Goal: Communication & Community: Answer question/provide support

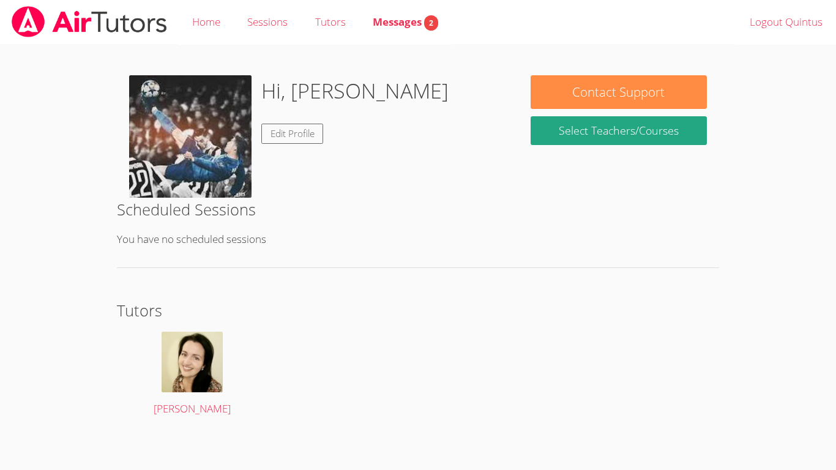
scroll to position [4, 0]
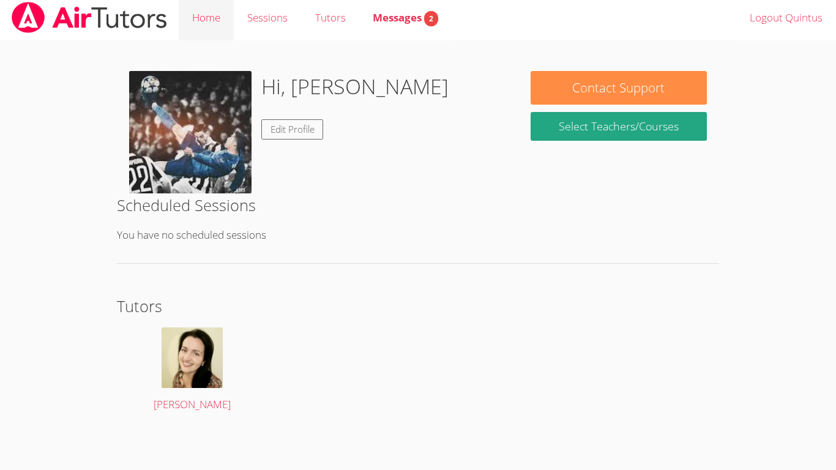
click at [198, 17] on link "Home" at bounding box center [206, 18] width 55 height 45
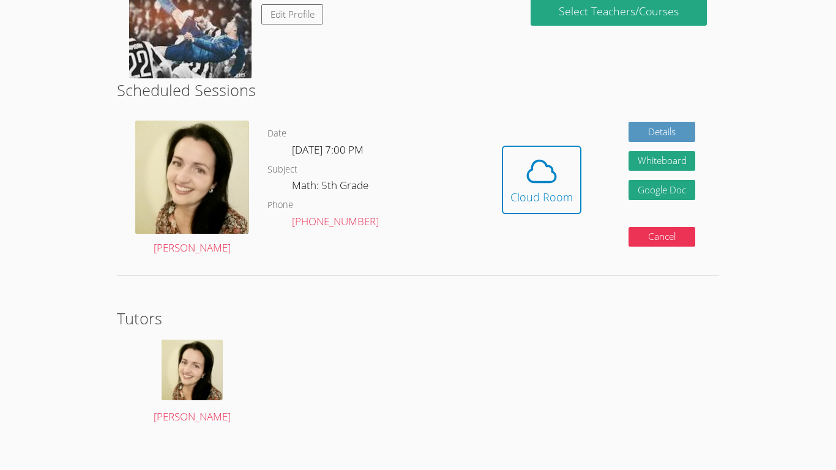
scroll to position [125, 0]
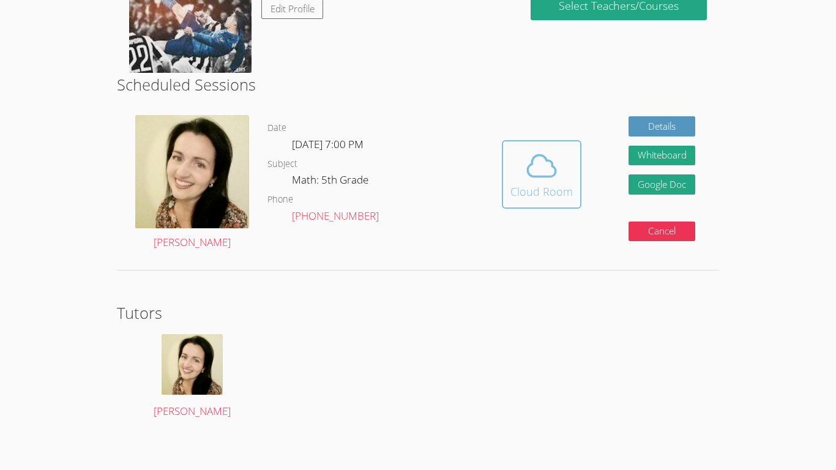
click at [530, 176] on icon at bounding box center [541, 165] width 28 height 21
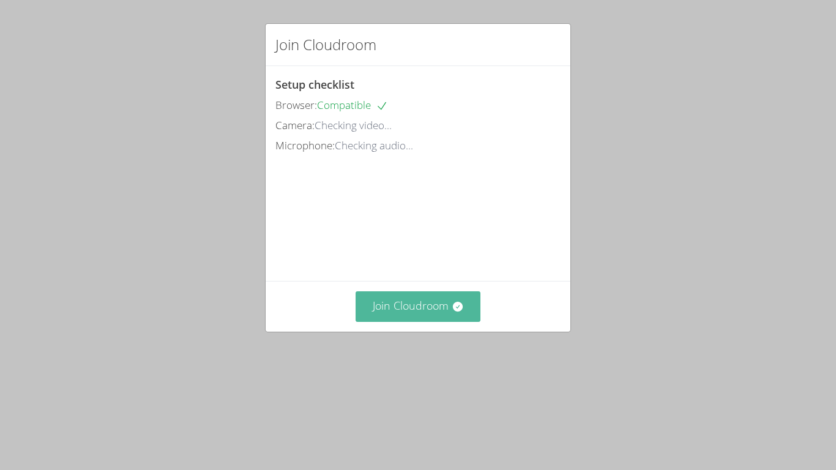
click at [464, 321] on button "Join Cloudroom" at bounding box center [417, 306] width 125 height 30
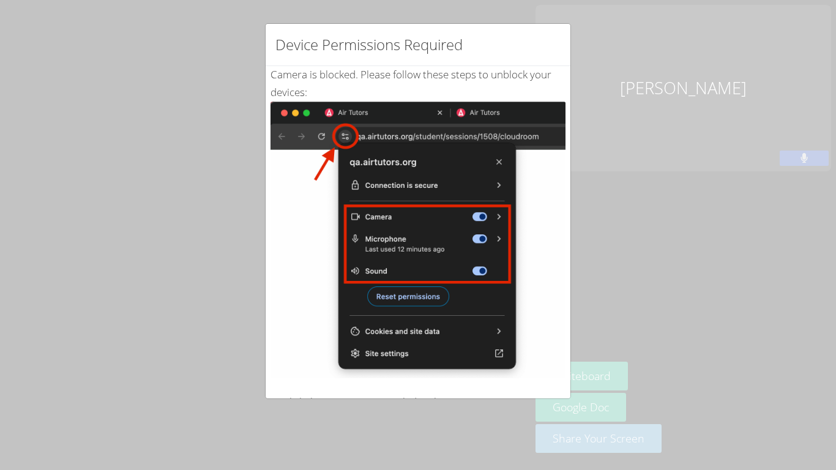
click at [590, 211] on div "Device Permissions Required Camera is blocked . Please follow these steps to un…" at bounding box center [418, 235] width 836 height 470
click at [703, 239] on div "Device Permissions Required Camera is blocked . Please follow these steps to un…" at bounding box center [418, 235] width 836 height 470
click at [778, 233] on div "Device Permissions Required Camera is blocked . Please follow these steps to un…" at bounding box center [418, 235] width 836 height 470
click at [751, 339] on div "Device Permissions Required Camera is blocked . Please follow these steps to un…" at bounding box center [418, 235] width 836 height 470
click at [497, 165] on img at bounding box center [417, 240] width 295 height 277
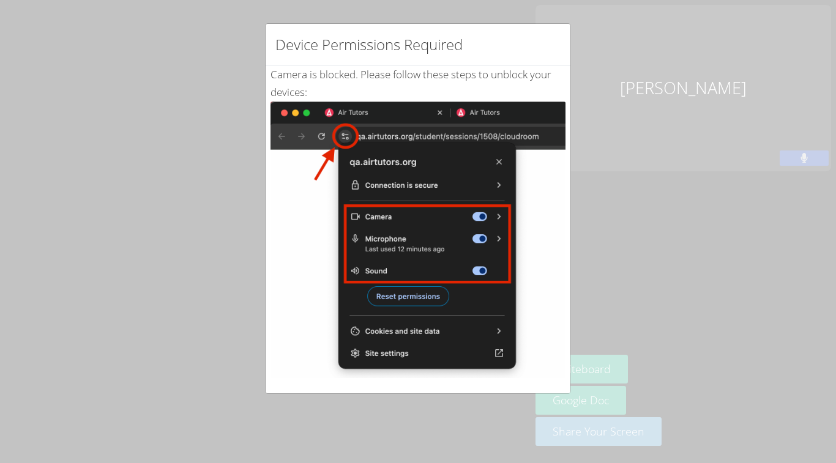
click at [308, 212] on img at bounding box center [417, 240] width 295 height 277
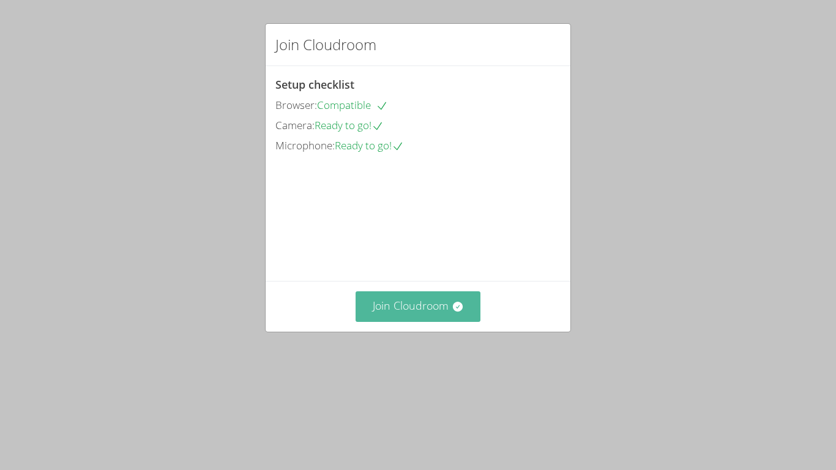
click at [405, 321] on button "Join Cloudroom" at bounding box center [417, 306] width 125 height 30
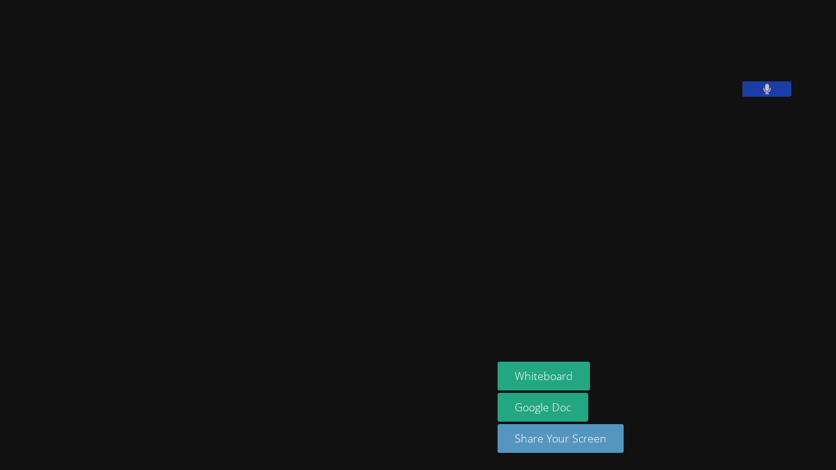
drag, startPoint x: 405, startPoint y: 378, endPoint x: 496, endPoint y: 360, distance: 92.3
click at [488, 360] on div at bounding box center [246, 370] width 483 height 49
click at [681, 65] on video at bounding box center [589, 51] width 184 height 92
click at [338, 313] on video at bounding box center [247, 211] width 184 height 272
click at [381, 357] on div "[PERSON_NAME]" at bounding box center [246, 370] width 483 height 49
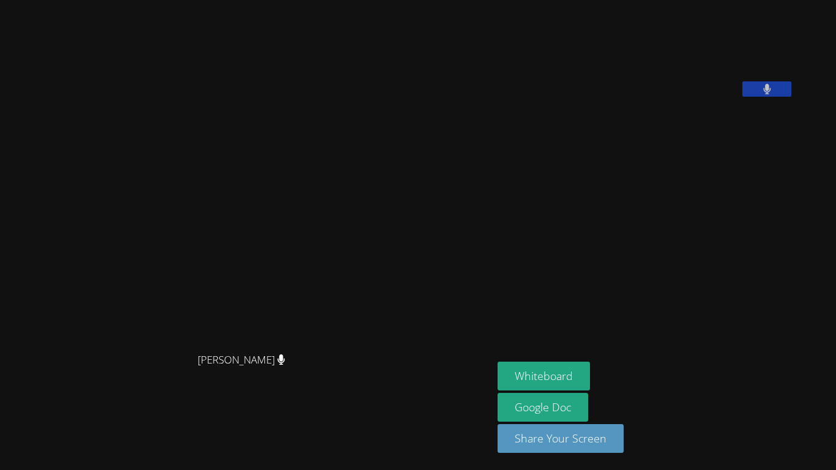
click at [285, 362] on span "[PERSON_NAME]" at bounding box center [241, 360] width 87 height 18
click at [285, 365] on icon at bounding box center [281, 359] width 7 height 10
click at [590, 378] on button "Whiteboard" at bounding box center [543, 376] width 92 height 29
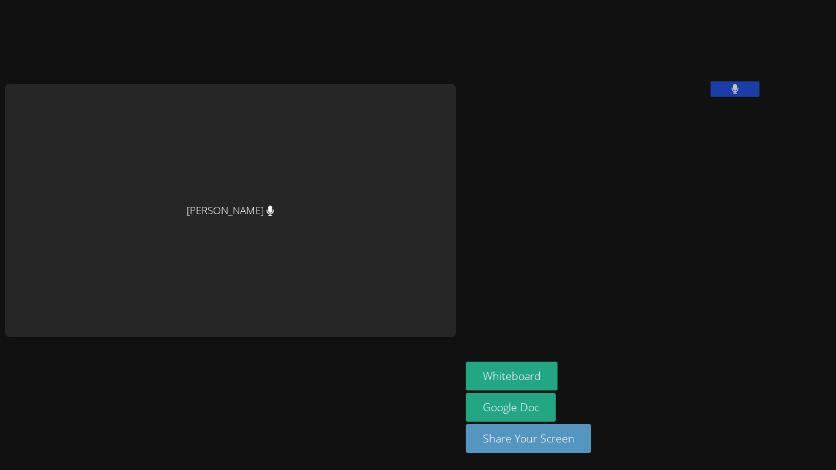
click at [749, 268] on div "Shelly Fisher Quintus Lu Whiteboard Google Doc Share Your Screen" at bounding box center [418, 235] width 836 height 470
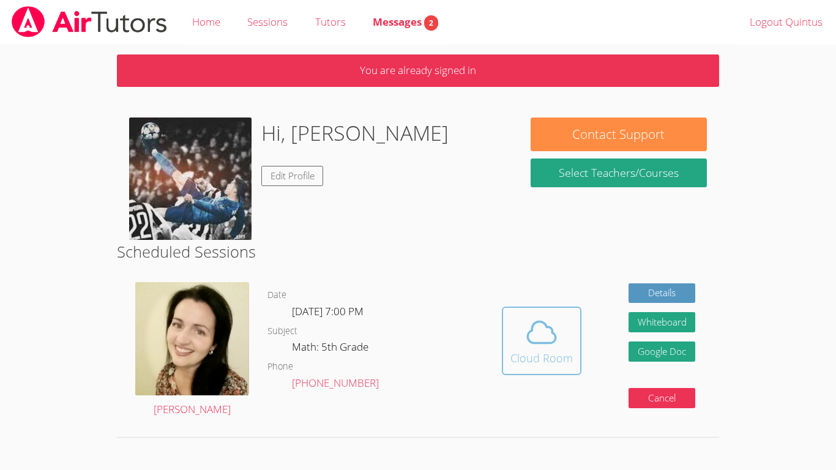
click at [531, 341] on icon at bounding box center [541, 332] width 28 height 21
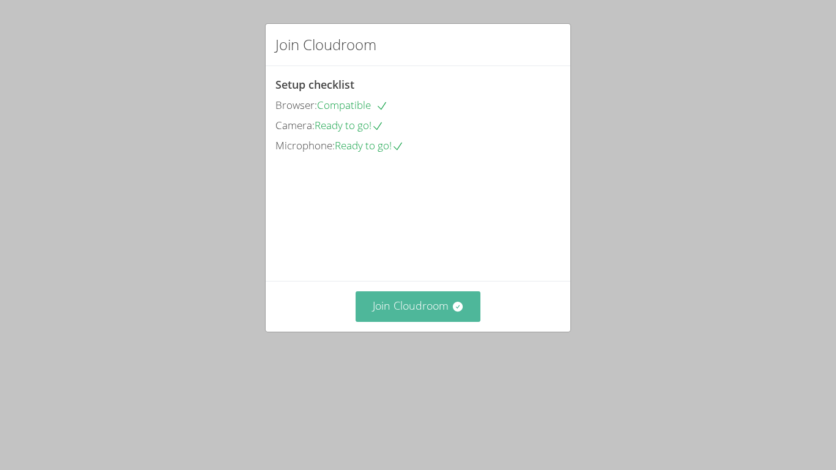
click at [452, 313] on icon at bounding box center [458, 306] width 12 height 12
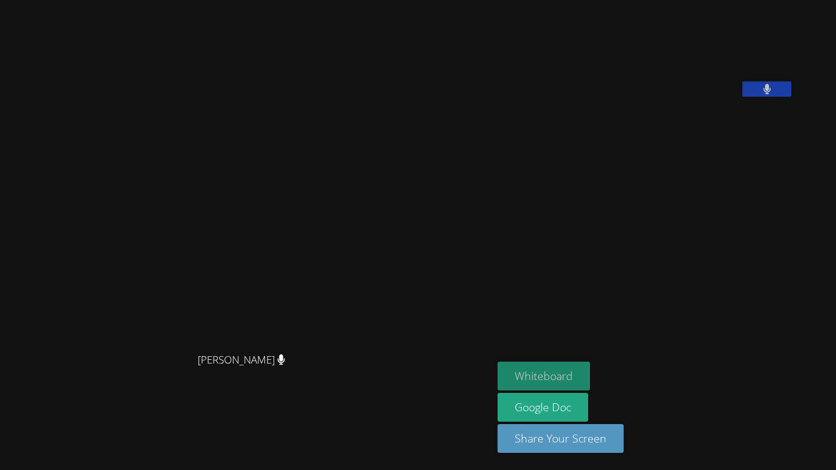
click at [560, 363] on button "Whiteboard" at bounding box center [543, 376] width 92 height 29
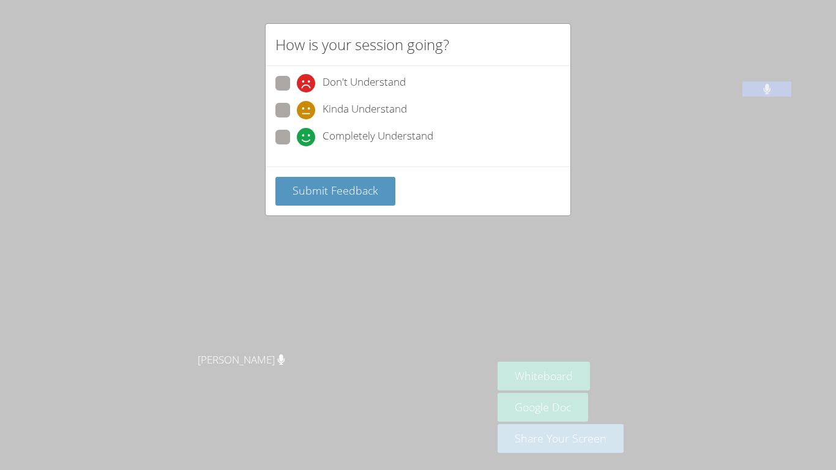
click at [272, 136] on div "Don't Understand Kinda Understand Completely Understand" at bounding box center [418, 116] width 305 height 100
click at [297, 146] on span at bounding box center [297, 146] width 0 height 0
click at [297, 139] on input "Completely Understand" at bounding box center [302, 135] width 10 height 10
radio input "true"
click at [323, 191] on span "Submit Feedback" at bounding box center [335, 190] width 86 height 15
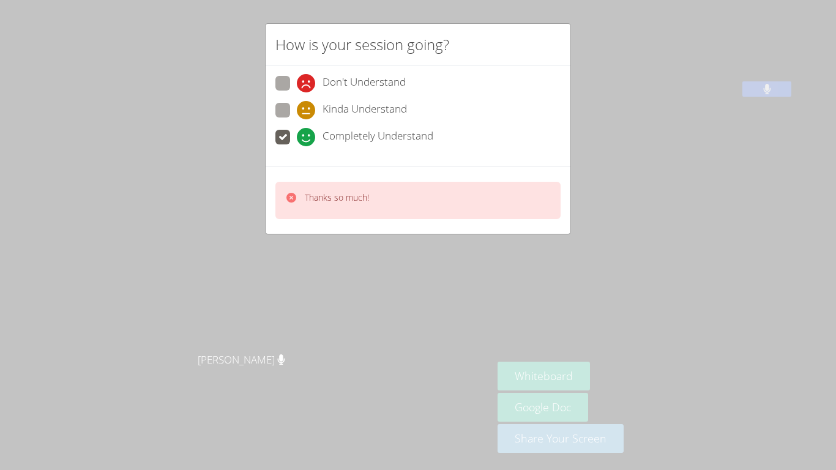
click at [597, 137] on div "How is your session going? Don't Understand Kinda Understand Completely Underst…" at bounding box center [418, 235] width 836 height 470
